Goal: Task Accomplishment & Management: Use online tool/utility

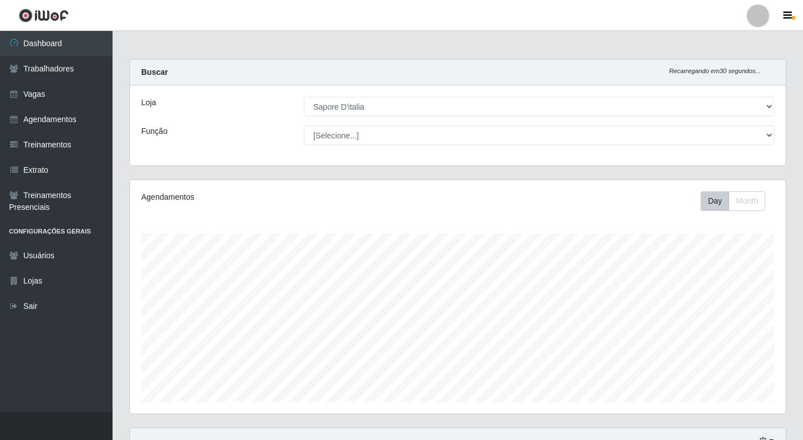
select select "266"
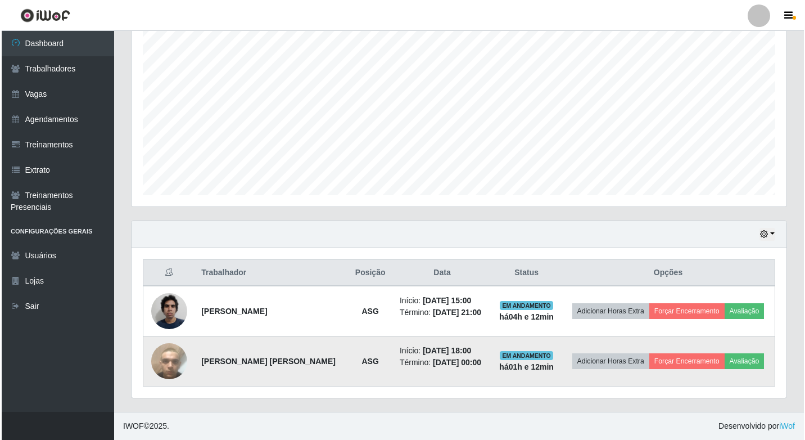
scroll to position [233, 655]
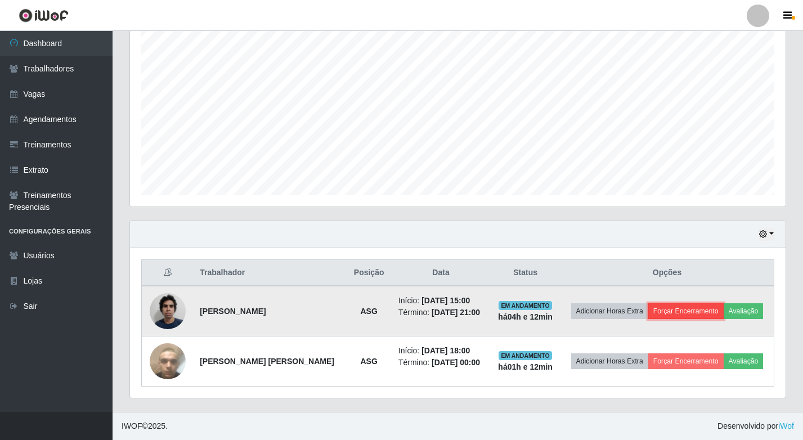
click at [683, 309] on button "Forçar Encerramento" at bounding box center [685, 311] width 75 height 16
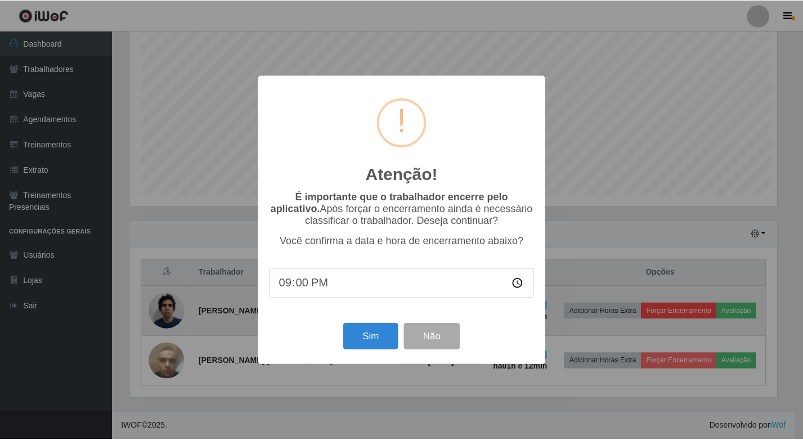
scroll to position [233, 650]
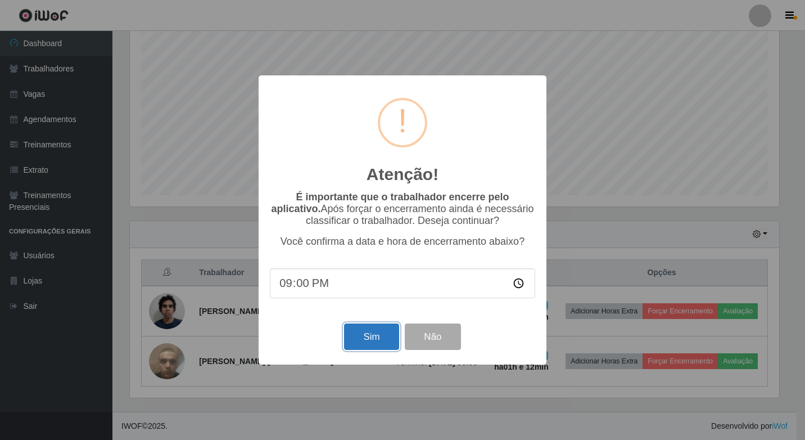
click at [378, 338] on button "Sim" at bounding box center [371, 336] width 55 height 26
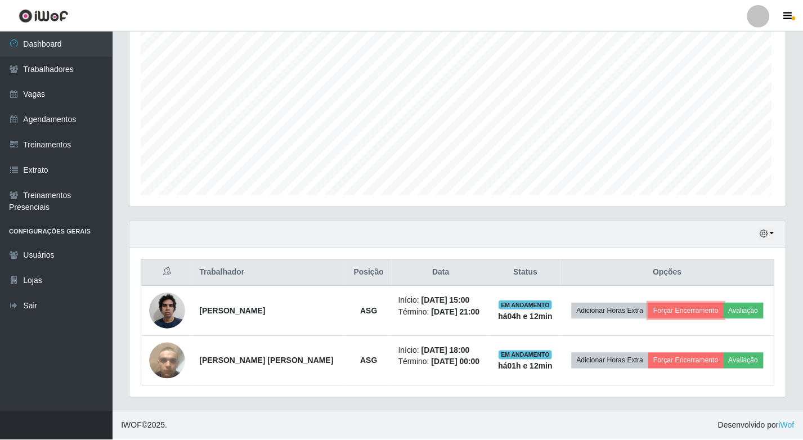
scroll to position [233, 655]
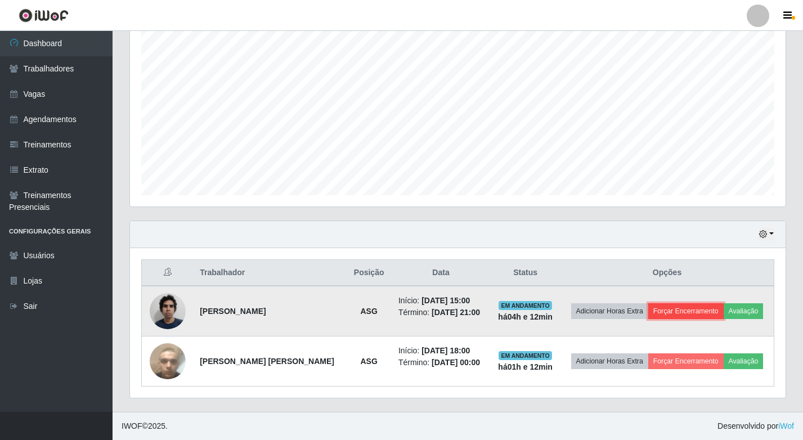
click at [687, 312] on button "Forçar Encerramento" at bounding box center [685, 311] width 75 height 16
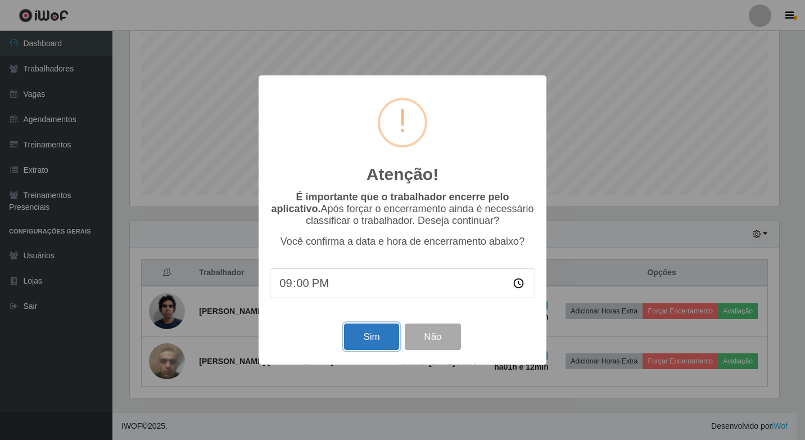
click at [372, 342] on button "Sim" at bounding box center [371, 336] width 55 height 26
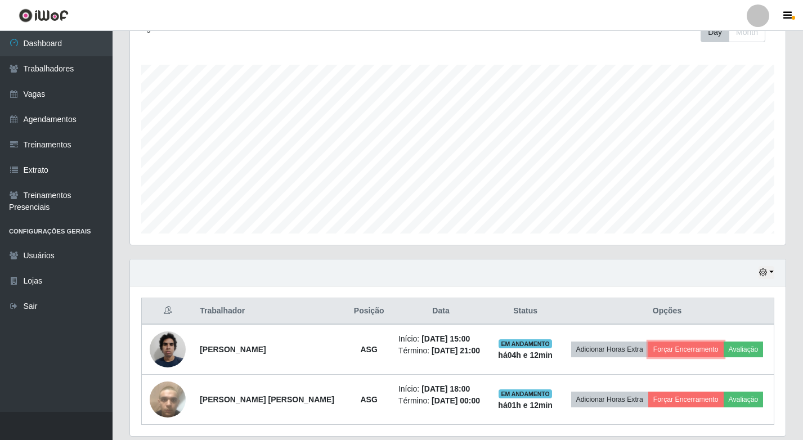
scroll to position [0, 0]
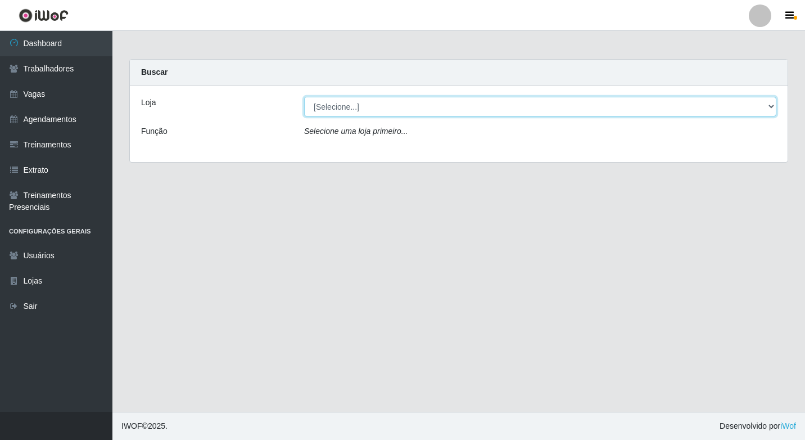
click at [398, 109] on select "[Selecione...] Sapore D'italia" at bounding box center [540, 107] width 472 height 20
select select "266"
click at [304, 97] on select "[Selecione...] Sapore D'italia" at bounding box center [540, 107] width 472 height 20
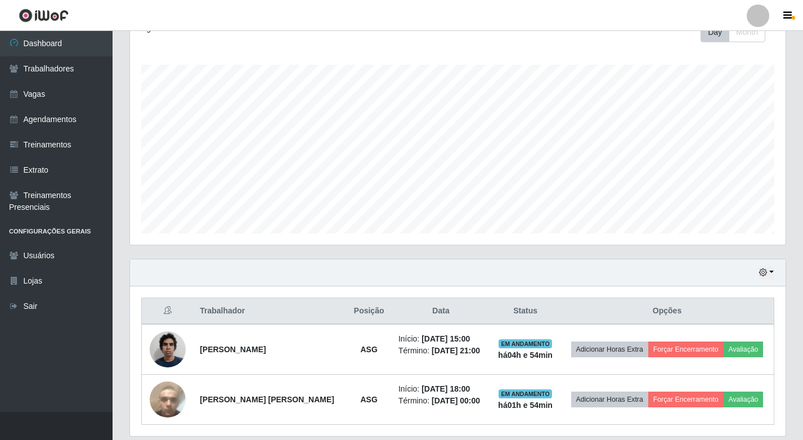
scroll to position [233, 655]
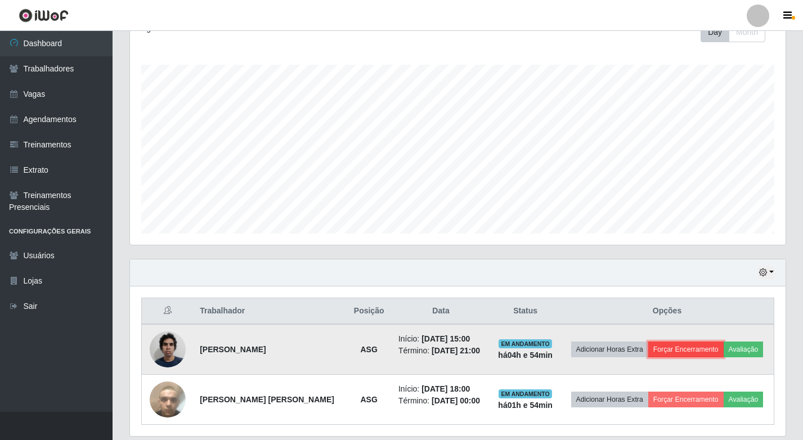
click at [682, 350] on button "Forçar Encerramento" at bounding box center [685, 349] width 75 height 16
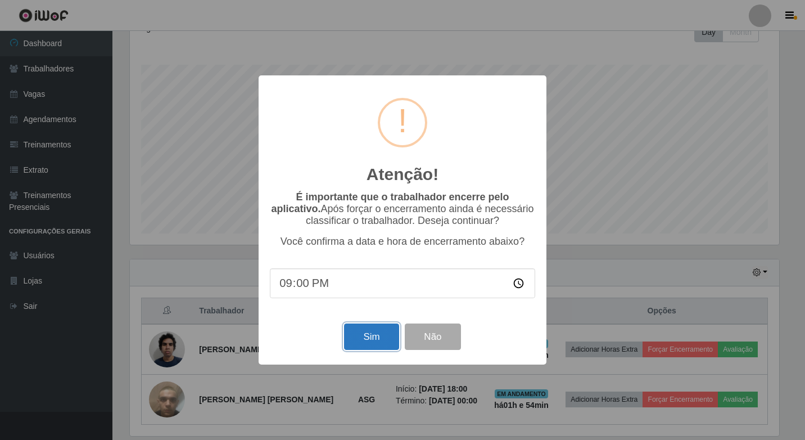
click at [382, 339] on button "Sim" at bounding box center [371, 336] width 55 height 26
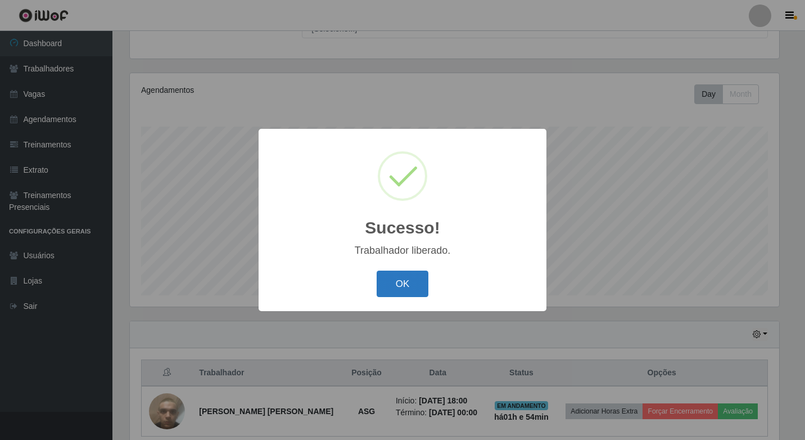
click at [413, 289] on button "OK" at bounding box center [403, 284] width 52 height 26
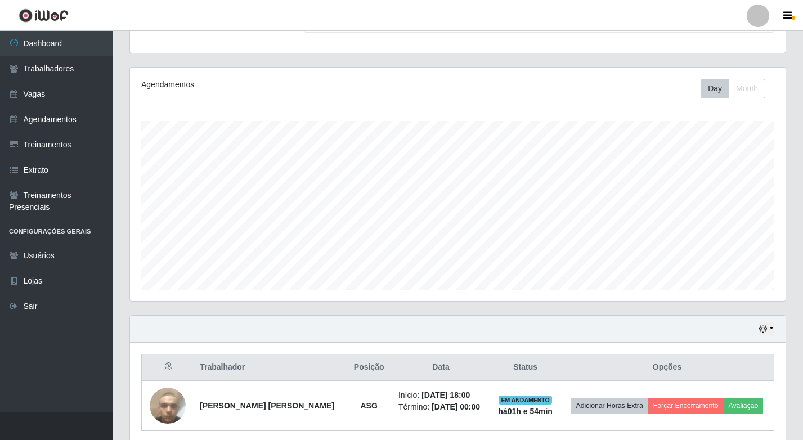
scroll to position [157, 0]
